Goal: Check status: Check status

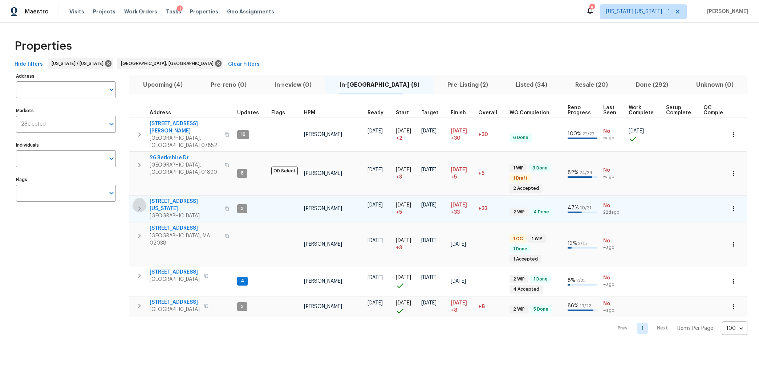
click at [137, 204] on icon "button" at bounding box center [139, 208] width 9 height 9
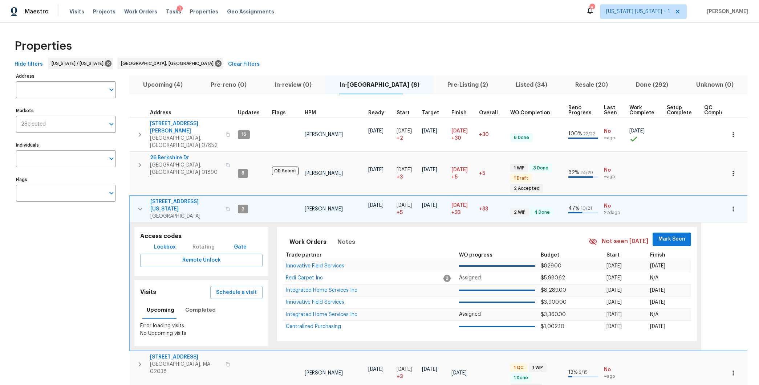
scroll to position [2, 0]
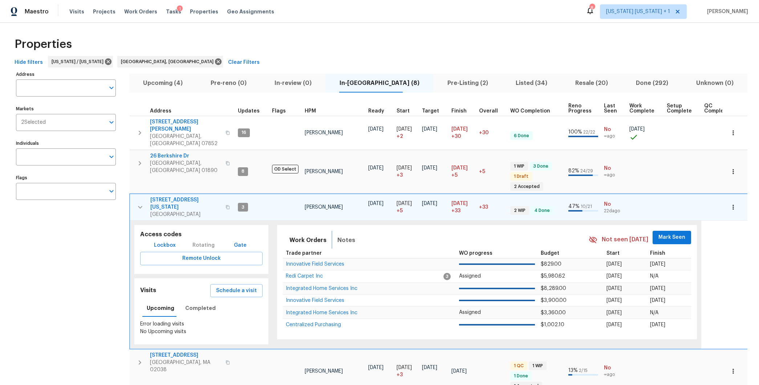
click at [347, 235] on span "Notes" at bounding box center [346, 240] width 18 height 10
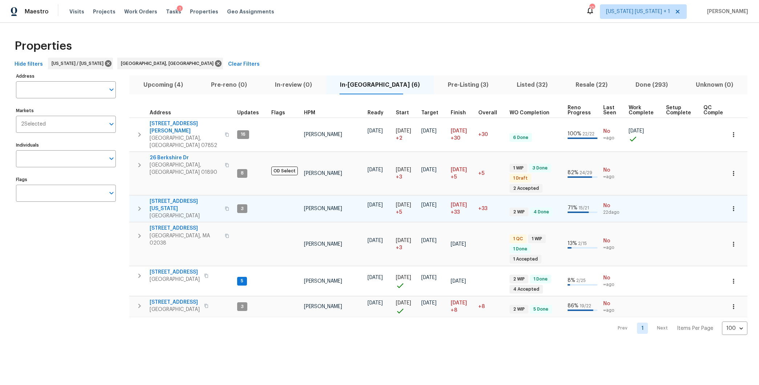
click at [137, 204] on icon "button" at bounding box center [139, 208] width 9 height 9
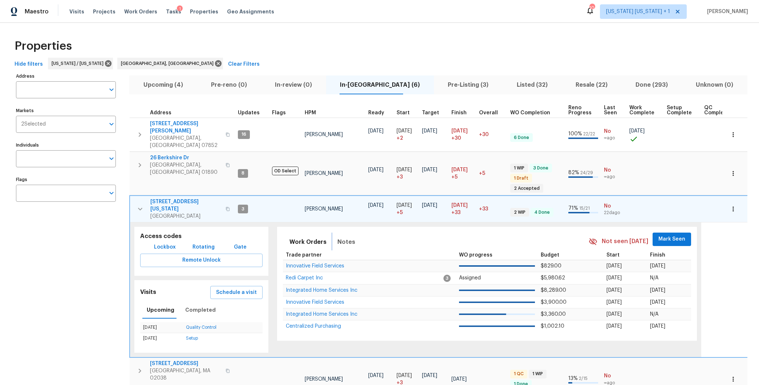
click at [346, 237] on span "Notes" at bounding box center [346, 242] width 18 height 10
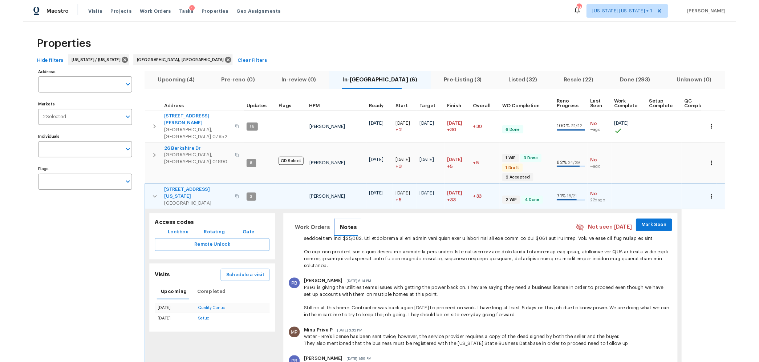
scroll to position [140, 0]
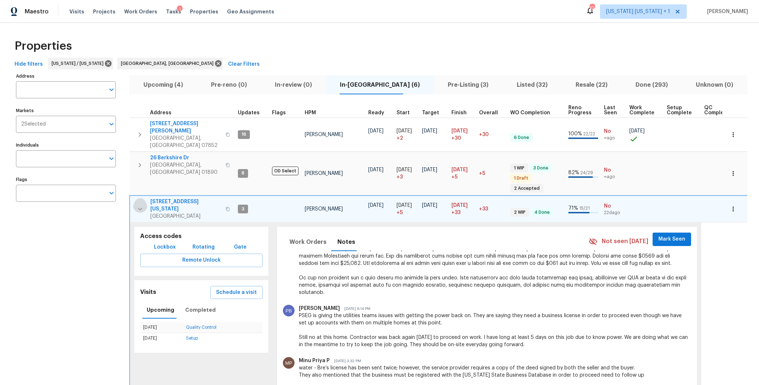
click at [136, 205] on icon "button" at bounding box center [140, 209] width 9 height 9
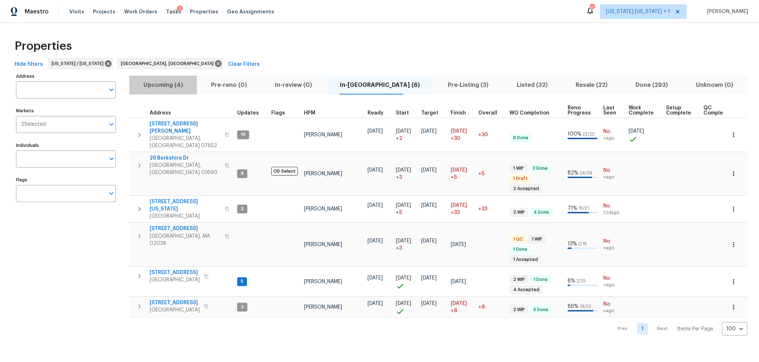
click at [182, 86] on span "Upcoming (4)" at bounding box center [163, 85] width 59 height 10
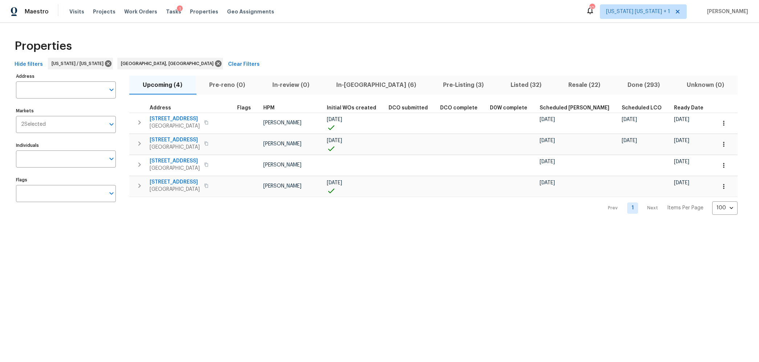
click at [554, 107] on span "Scheduled [PERSON_NAME]" at bounding box center [575, 107] width 70 height 5
